Goal: Browse casually

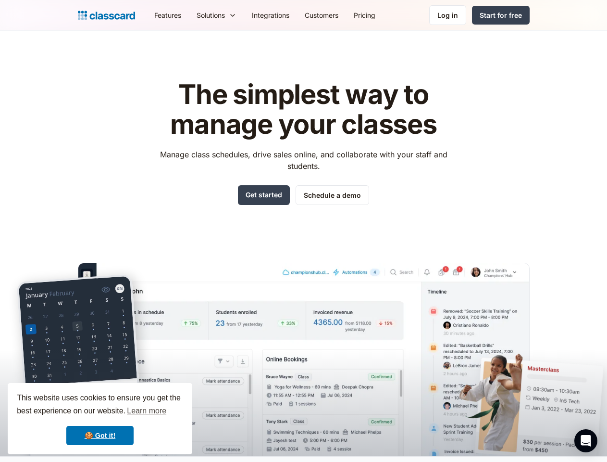
click at [303, 231] on div "The simplest way to manage your classes Manage class schedules, drive sales onl…" at bounding box center [304, 259] width 452 height 391
click at [100, 418] on div "This website uses cookies to ensure you get the best experience on our website.…" at bounding box center [100, 418] width 185 height 71
click at [338, 15] on nav "Features Resources Blog The latest industry news, updates and info. Customer st…" at bounding box center [338, 15] width 383 height 22
click at [189, 15] on div "Solutions Sports academy Swim school Dance studio Gymnastics Music school Marti…" at bounding box center [216, 15] width 55 height 22
click at [586, 440] on icon "Open Intercom Messenger" at bounding box center [586, 441] width 10 height 12
